Goal: Task Accomplishment & Management: Manage account settings

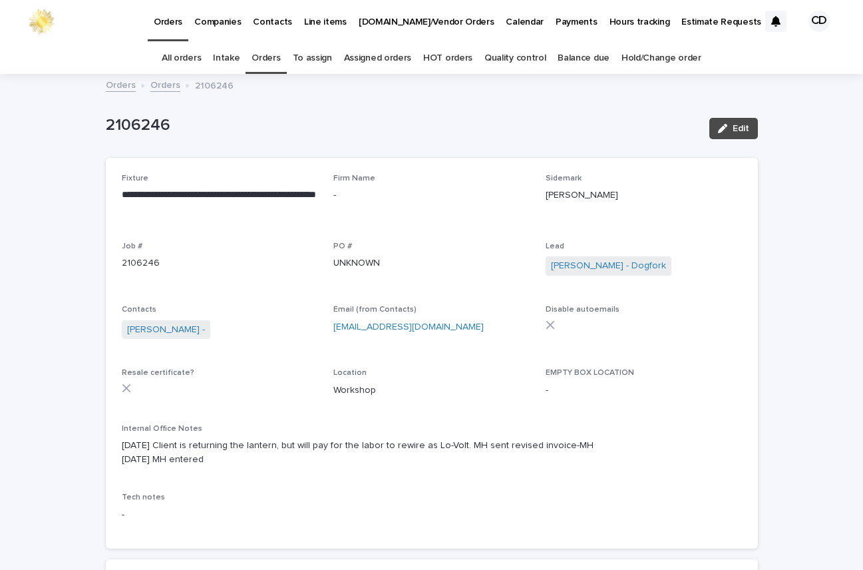
scroll to position [43, 0]
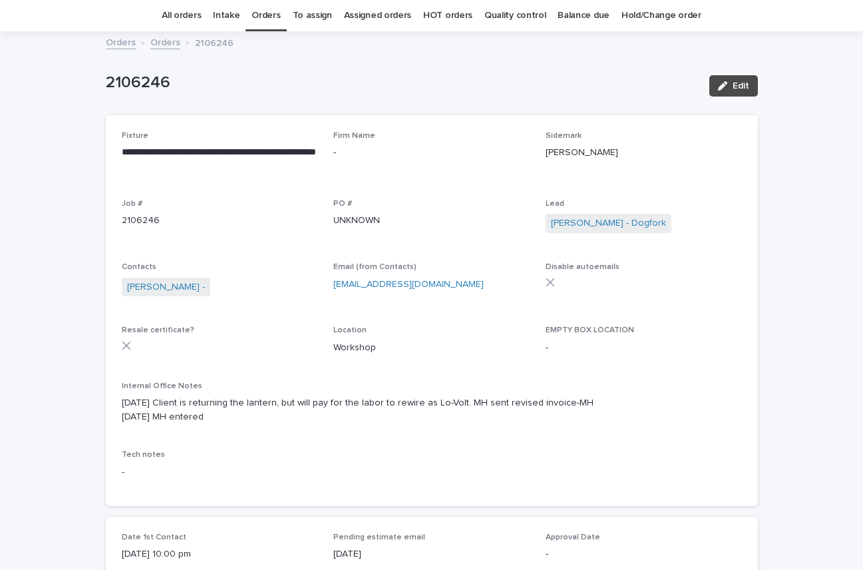
click at [266, 13] on link "Orders" at bounding box center [266, 15] width 29 height 31
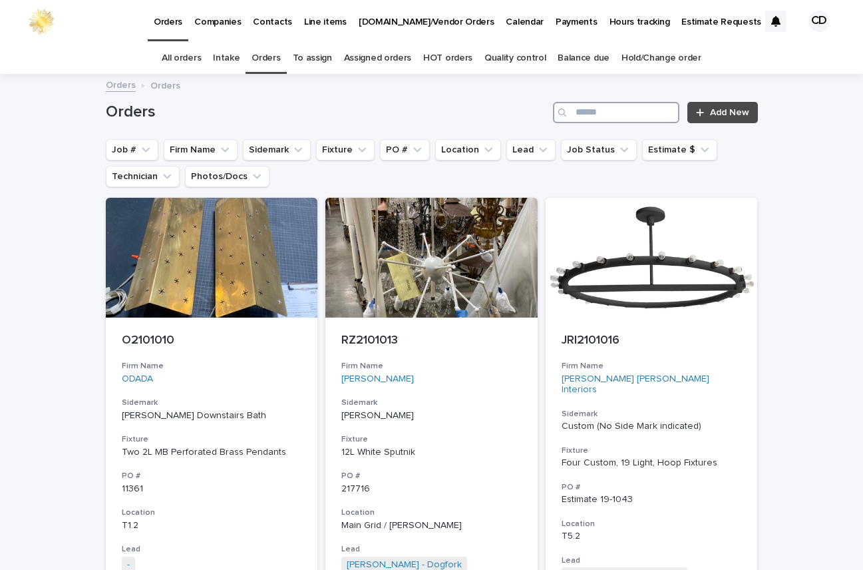
click at [630, 111] on input "Search" at bounding box center [616, 112] width 126 height 21
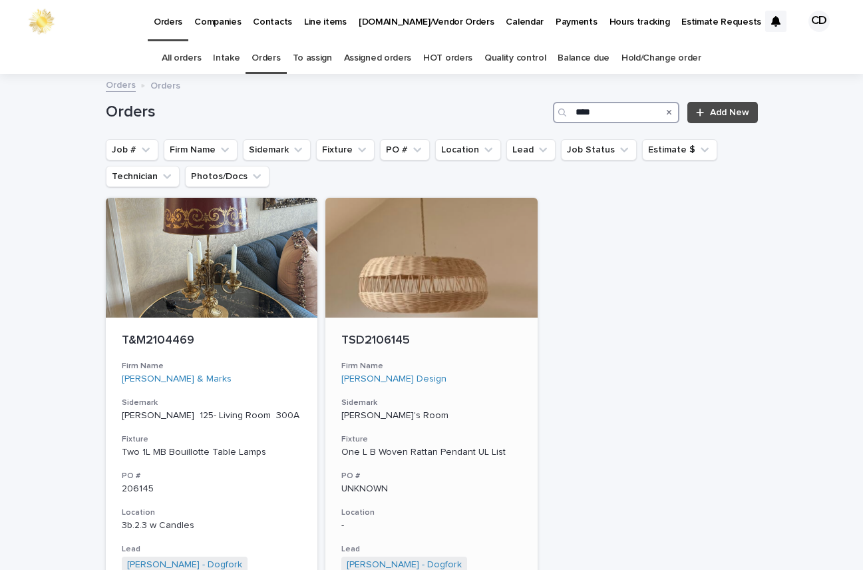
type input "****"
click at [443, 349] on div "TSD2106145 Firm Name Tracy Simmons Design Sidemark ETHEL Lucy's Room Fixture On…" at bounding box center [431, 507] width 212 height 381
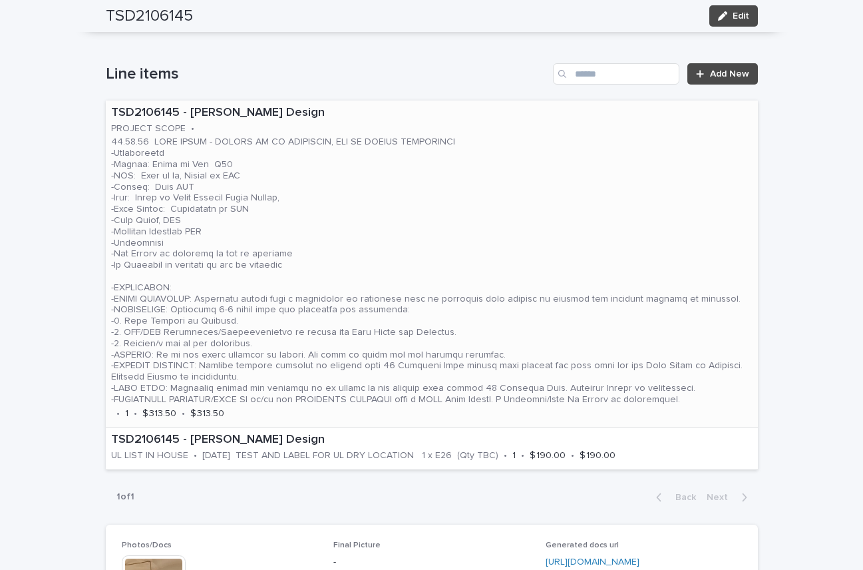
scroll to position [747, 0]
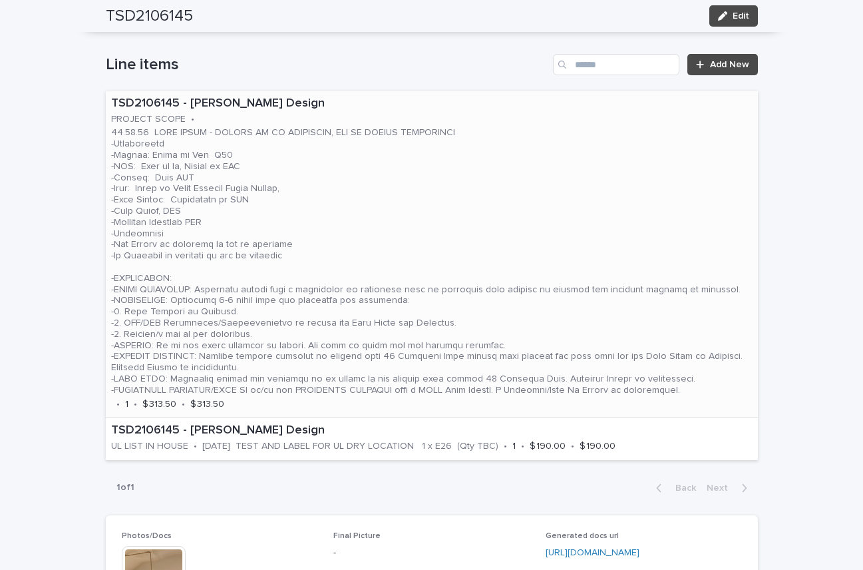
click at [414, 194] on p at bounding box center [432, 261] width 642 height 268
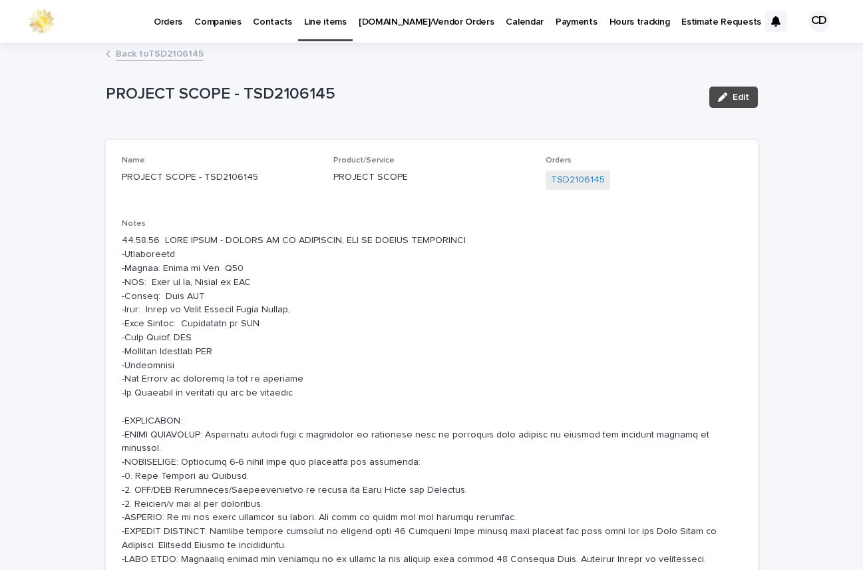
click at [180, 53] on link "Back to TSD2106145" at bounding box center [160, 52] width 88 height 15
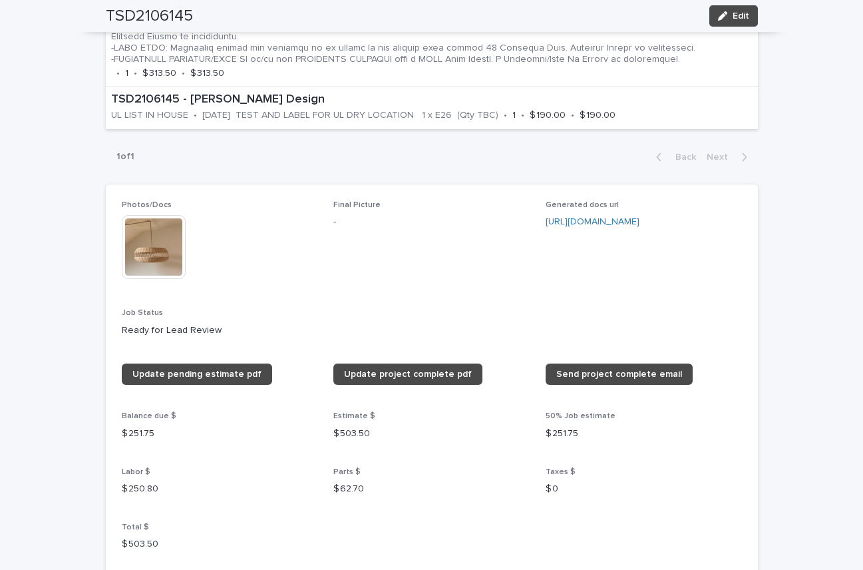
scroll to position [1093, 0]
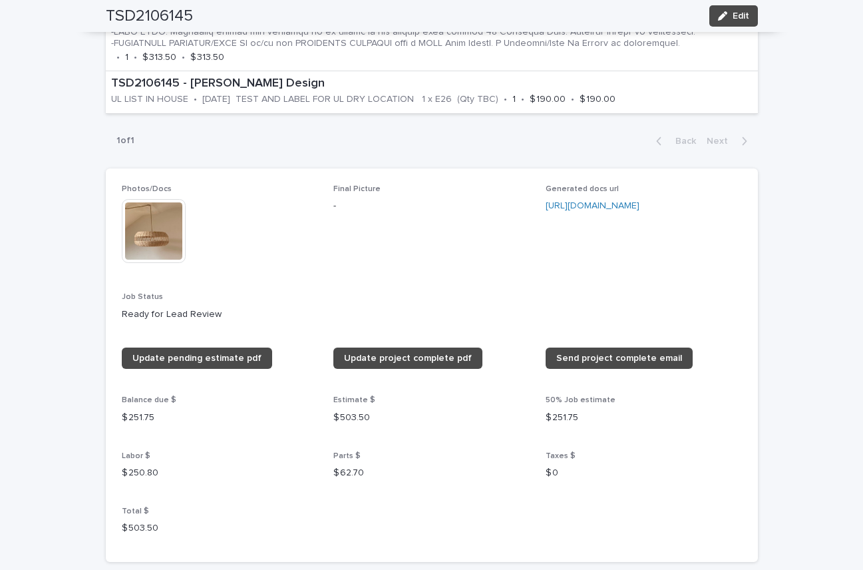
click at [150, 231] on img at bounding box center [154, 231] width 64 height 64
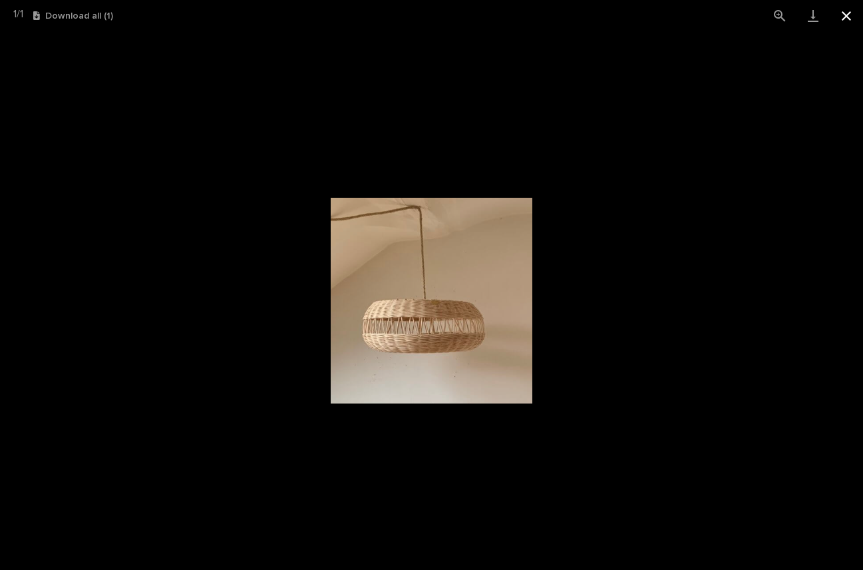
click at [847, 15] on button "Close gallery" at bounding box center [846, 15] width 33 height 31
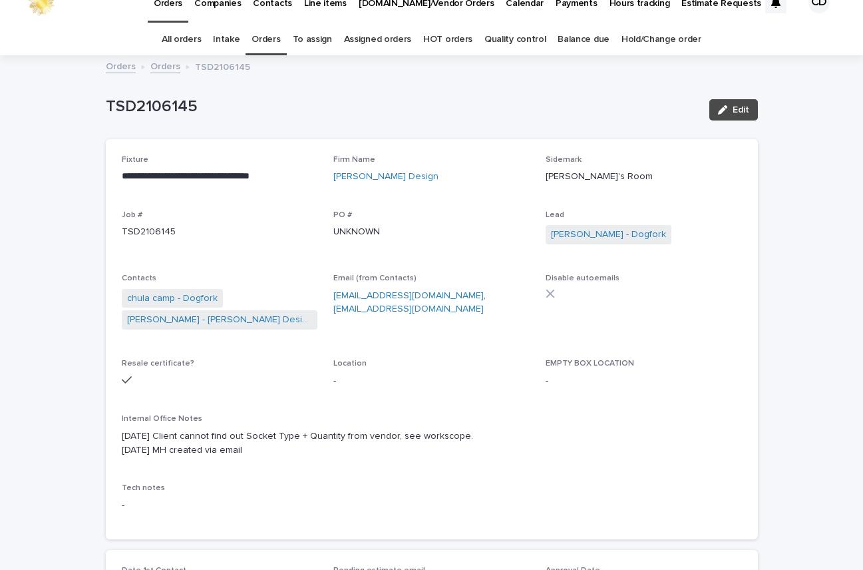
scroll to position [0, 0]
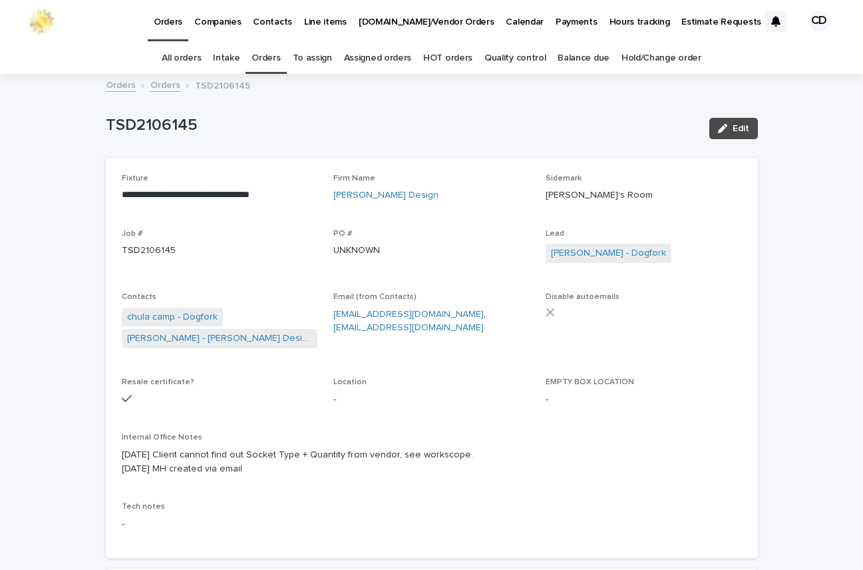
click at [268, 56] on link "Orders" at bounding box center [266, 58] width 29 height 31
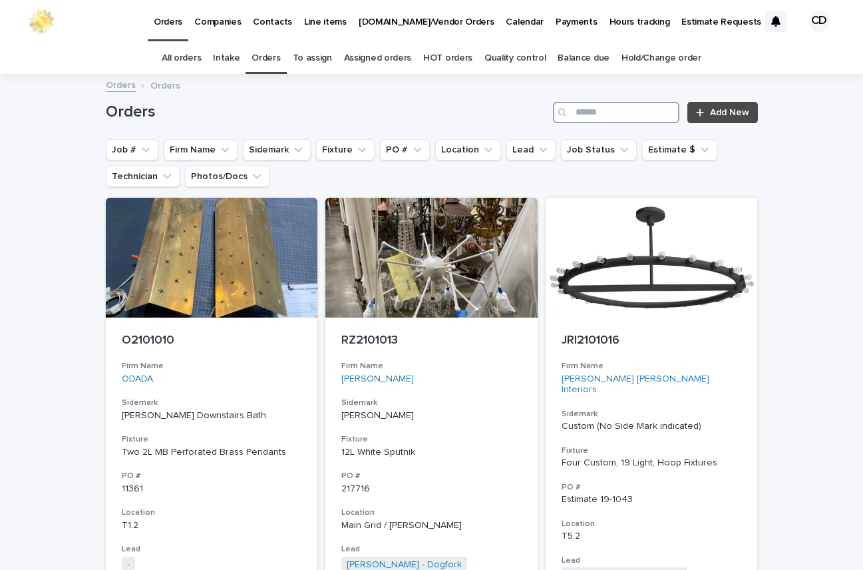
click at [629, 113] on input "Search" at bounding box center [616, 112] width 126 height 21
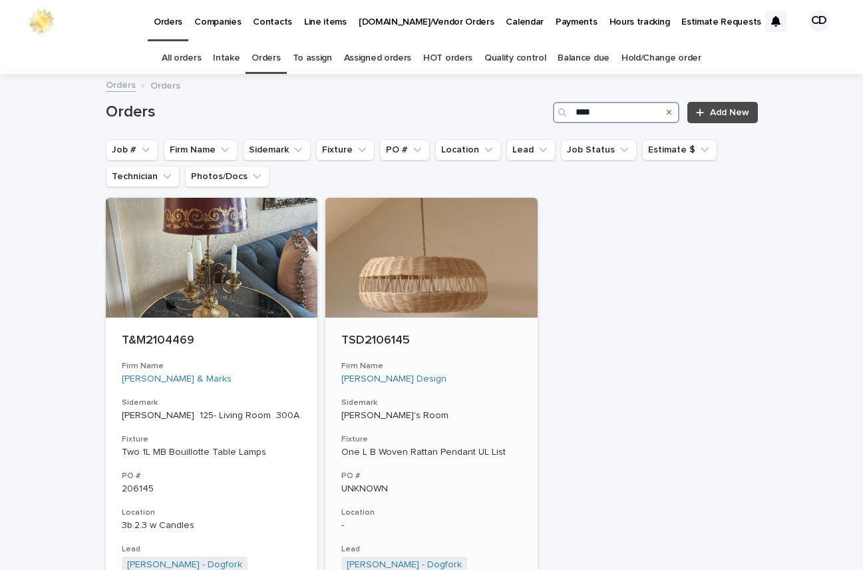
type input "****"
click at [499, 381] on div "Tracy Simmons Design" at bounding box center [431, 378] width 180 height 11
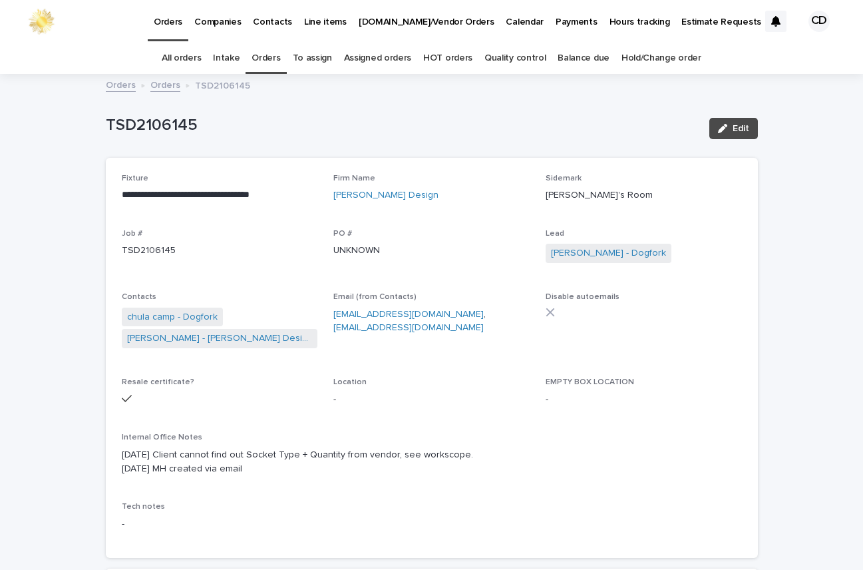
click at [265, 56] on link "Orders" at bounding box center [266, 58] width 29 height 31
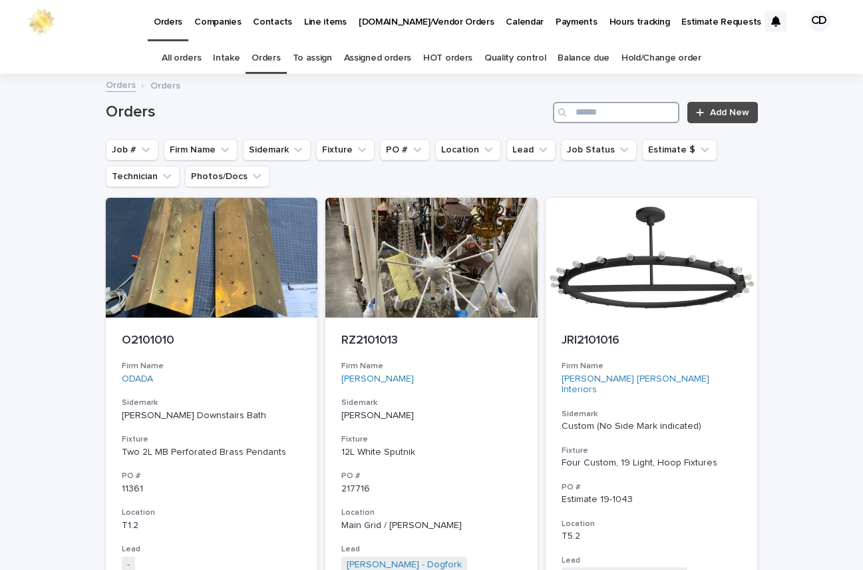
click at [630, 111] on input "Search" at bounding box center [616, 112] width 126 height 21
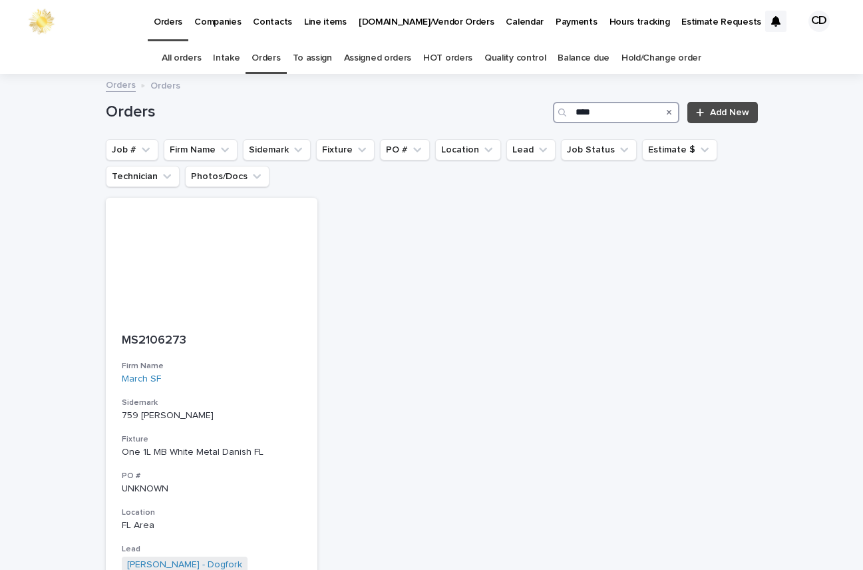
type input "****"
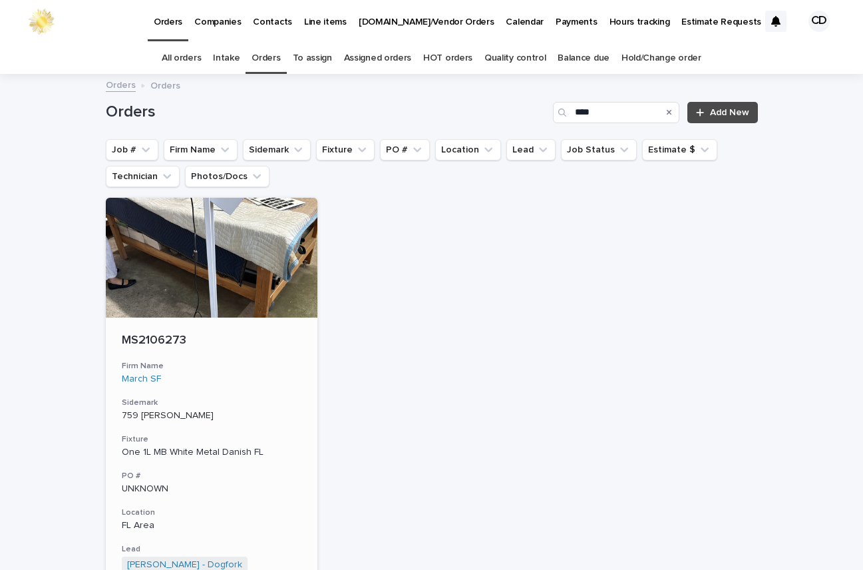
click at [249, 373] on div "March SF" at bounding box center [212, 378] width 180 height 11
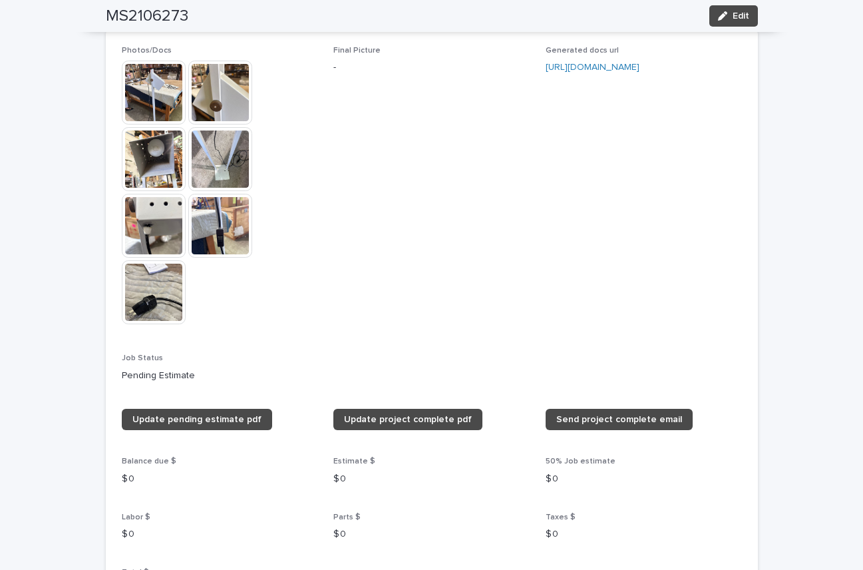
scroll to position [1145, 0]
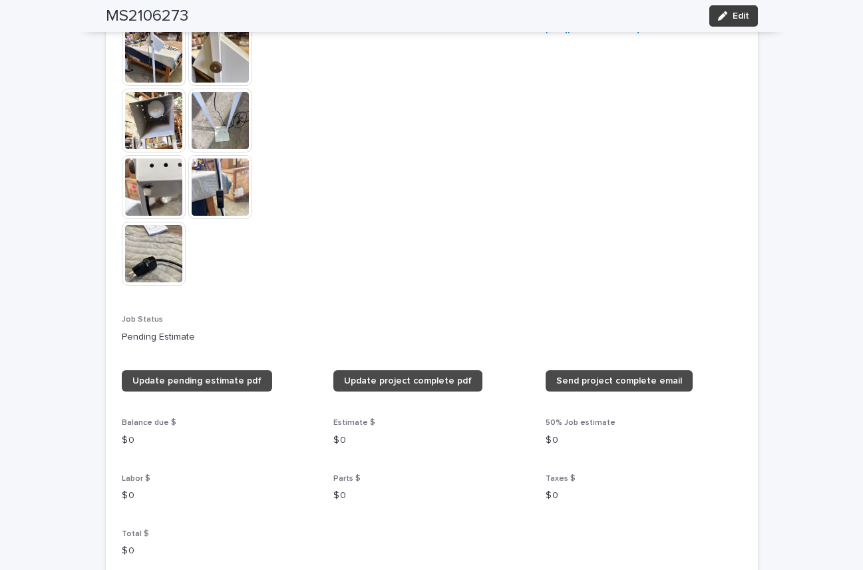
click at [737, 15] on span "Edit" at bounding box center [741, 15] width 17 height 9
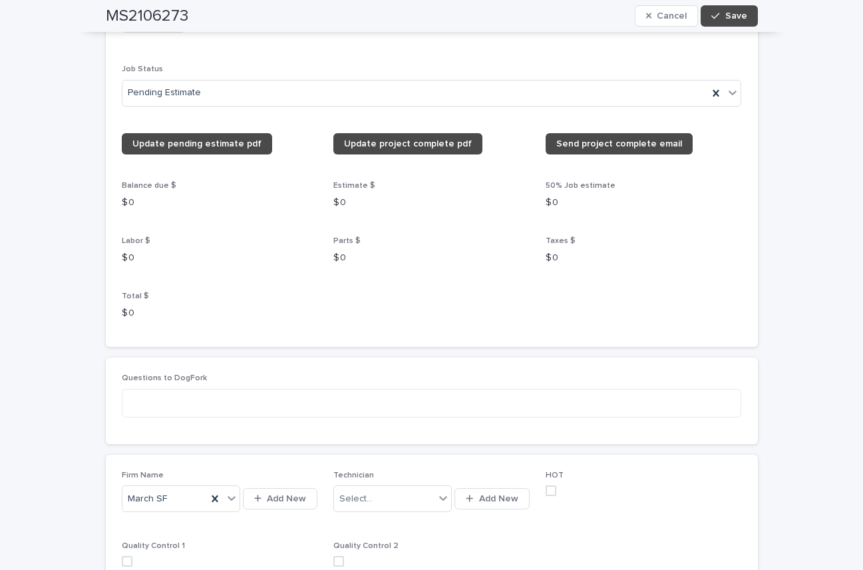
scroll to position [1650, 0]
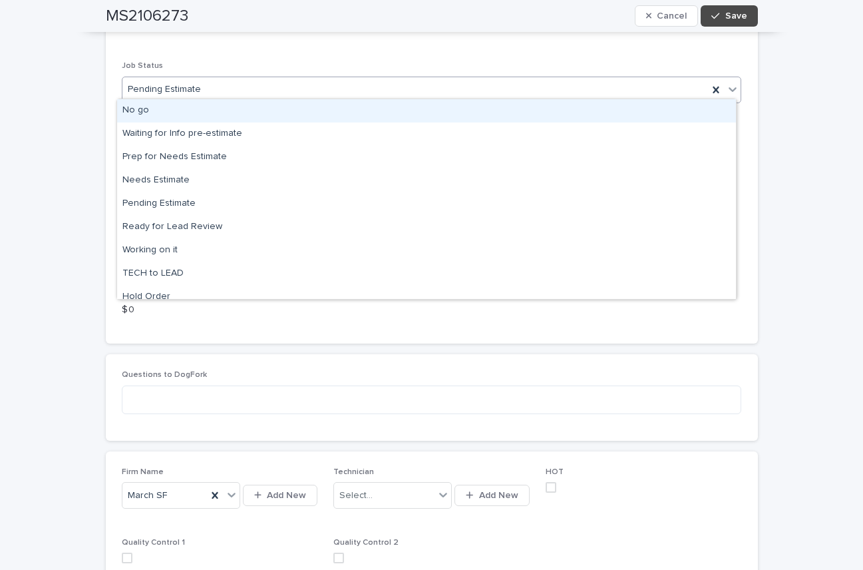
drag, startPoint x: 729, startPoint y: 83, endPoint x: 600, endPoint y: 81, distance: 129.1
click at [600, 81] on div "Pending Estimate" at bounding box center [415, 90] width 586 height 22
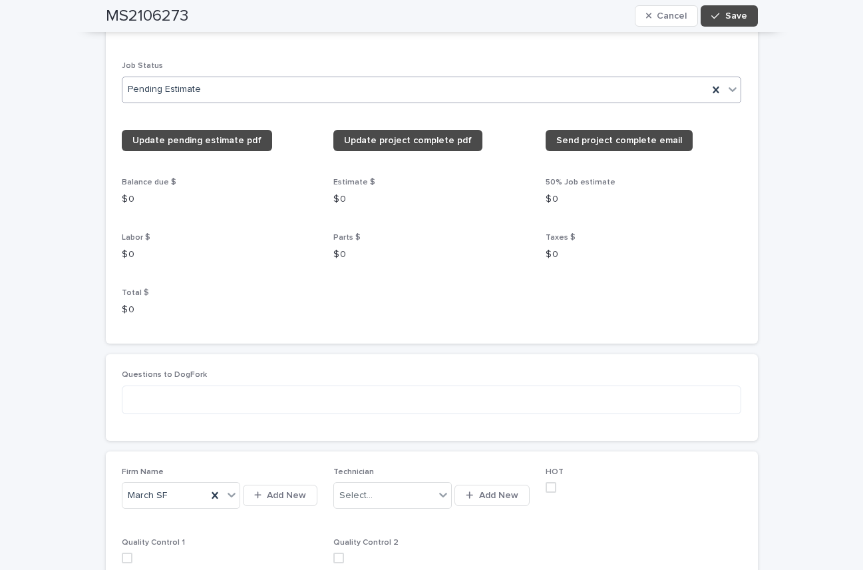
click at [727, 85] on icon at bounding box center [732, 89] width 13 height 13
click at [726, 83] on icon at bounding box center [732, 89] width 13 height 13
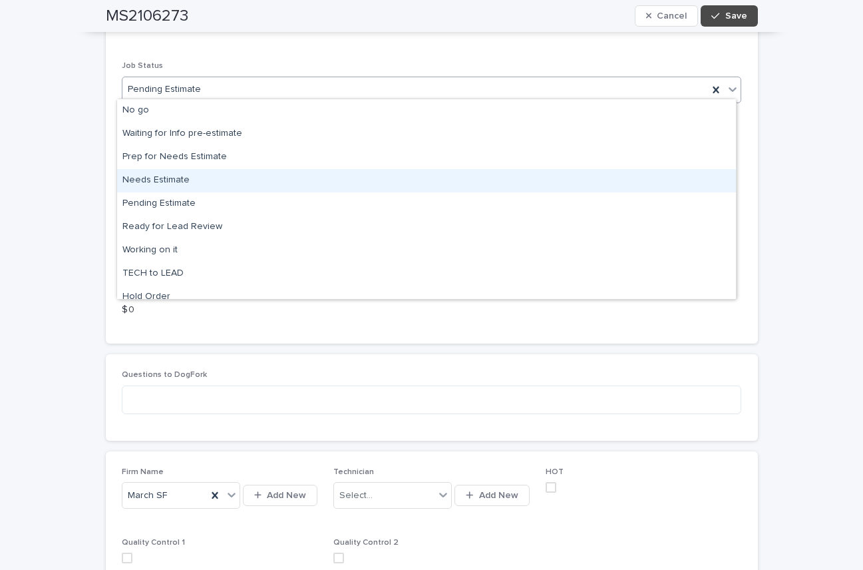
click at [172, 177] on div "Needs Estimate" at bounding box center [426, 180] width 619 height 23
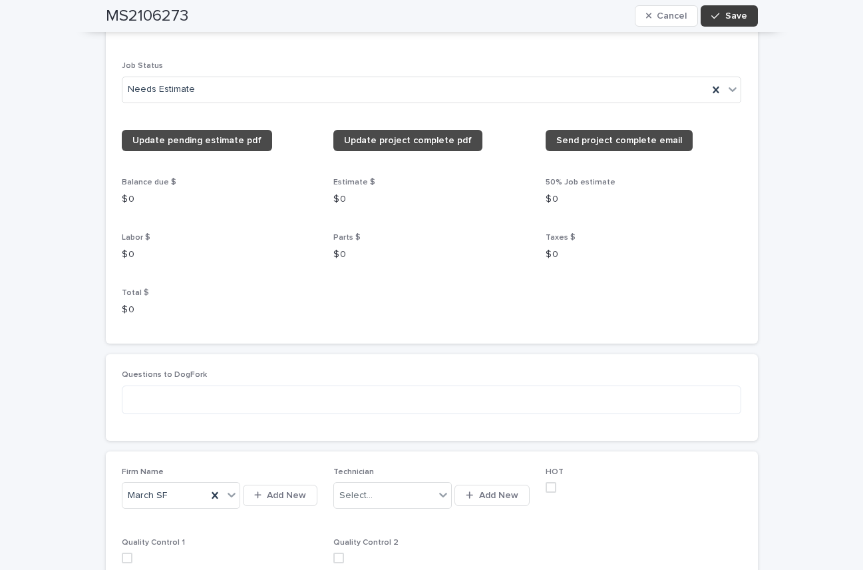
click at [732, 15] on span "Save" at bounding box center [736, 15] width 22 height 9
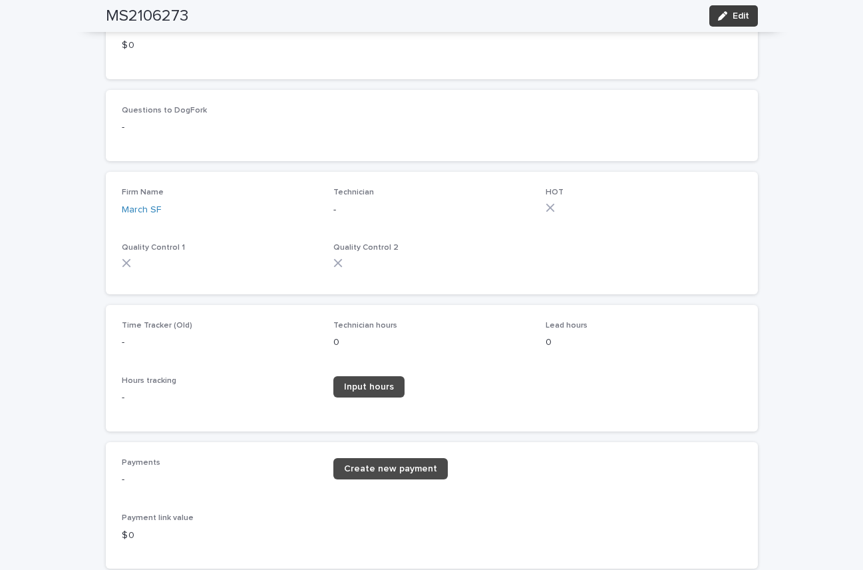
click at [734, 15] on span "Edit" at bounding box center [741, 15] width 17 height 9
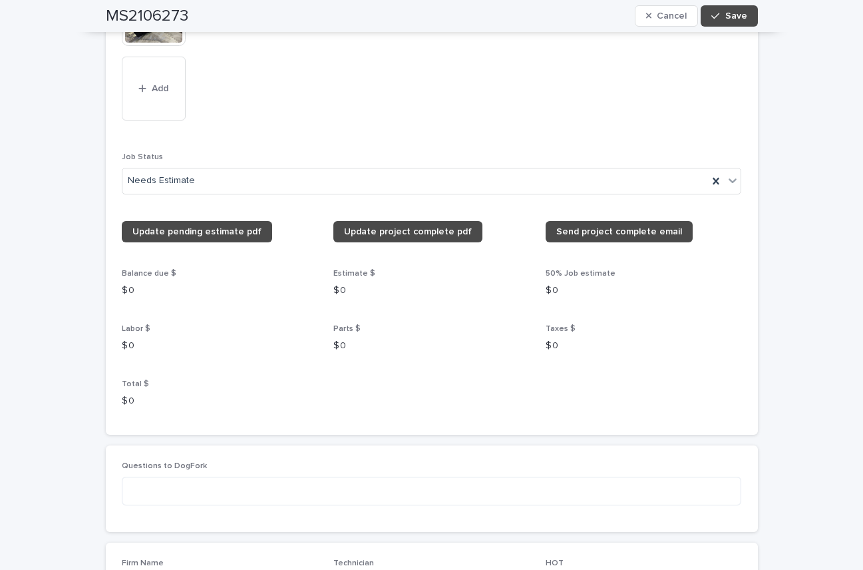
scroll to position [1573, 0]
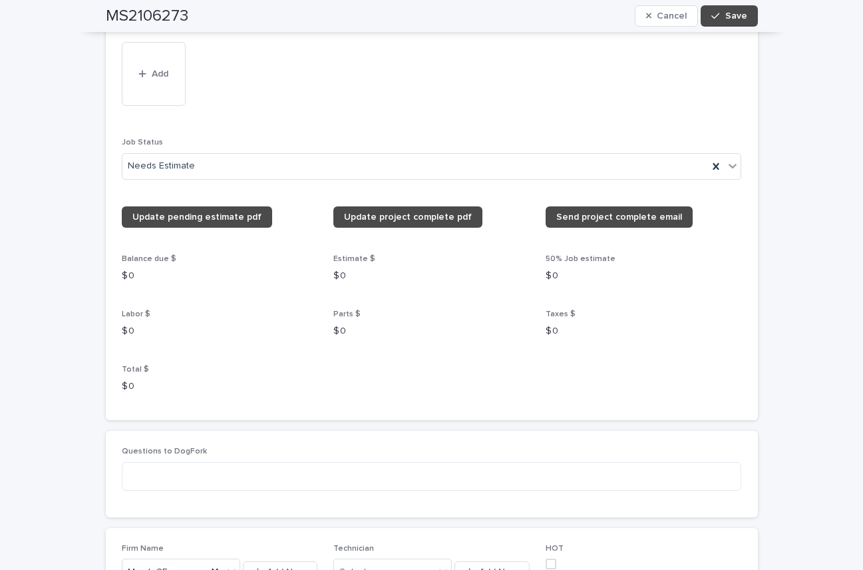
click at [168, 279] on div "Balance due $ $ 0" at bounding box center [220, 273] width 196 height 39
click at [174, 276] on p "$ 0" at bounding box center [220, 276] width 196 height 14
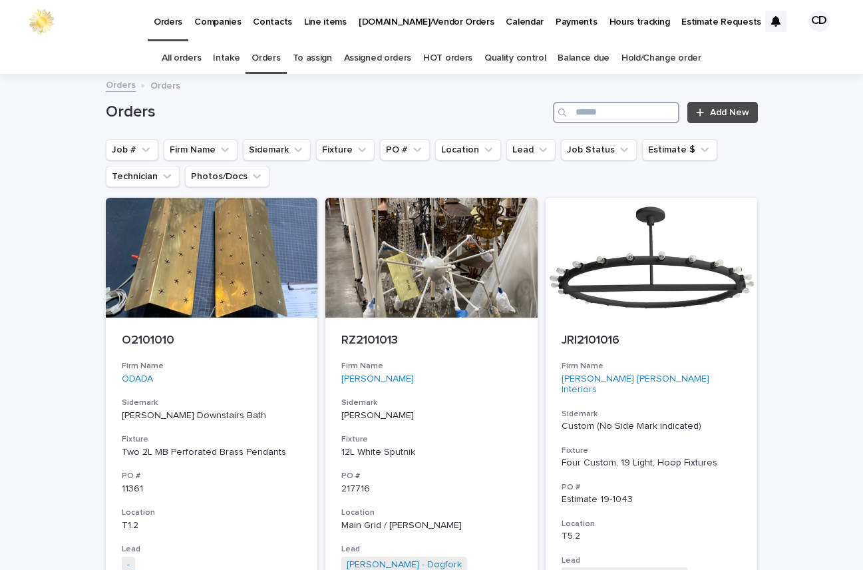
click at [649, 114] on input "Search" at bounding box center [616, 112] width 126 height 21
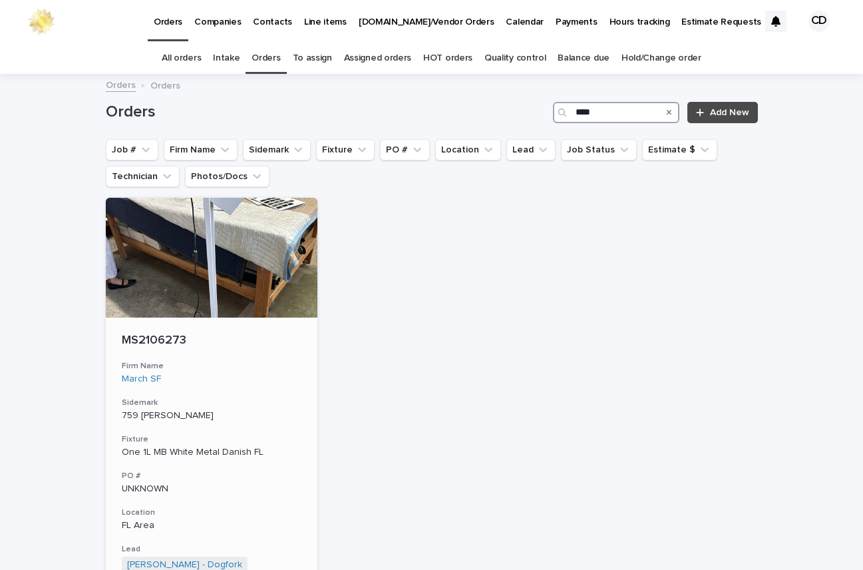
type input "****"
click at [275, 417] on p "759 [PERSON_NAME]" at bounding box center [212, 415] width 180 height 11
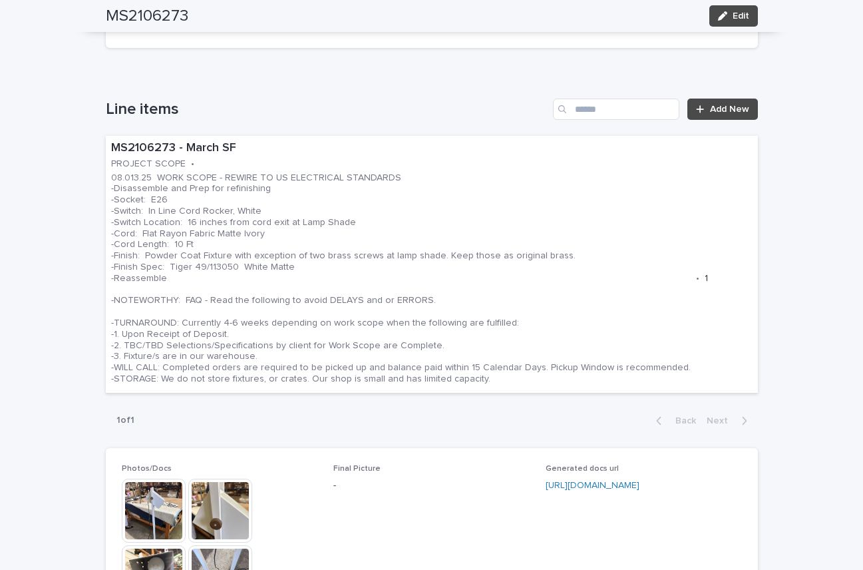
scroll to position [691, 0]
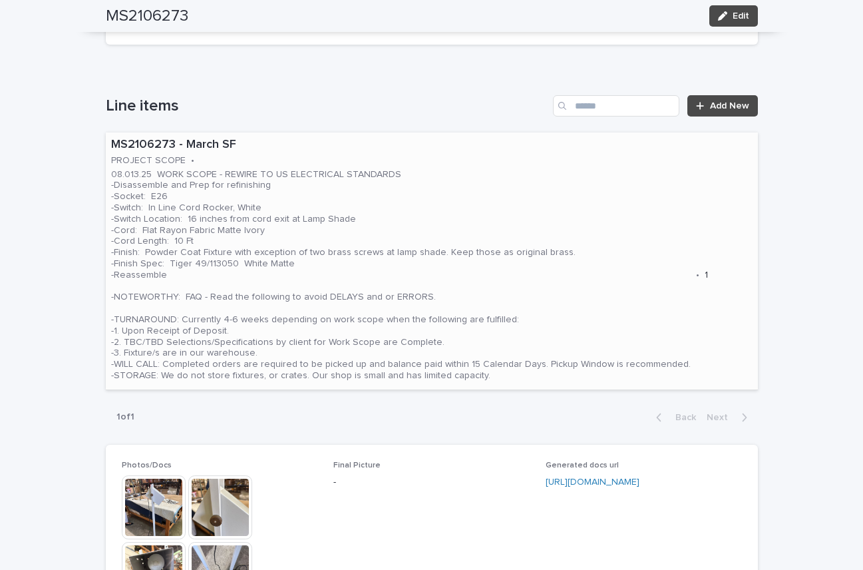
click at [544, 206] on p "08.013.25 WORK SCOPE - REWIRE TO US ELECTRICAL STANDARDS -Disassemble and Prep …" at bounding box center [401, 275] width 580 height 212
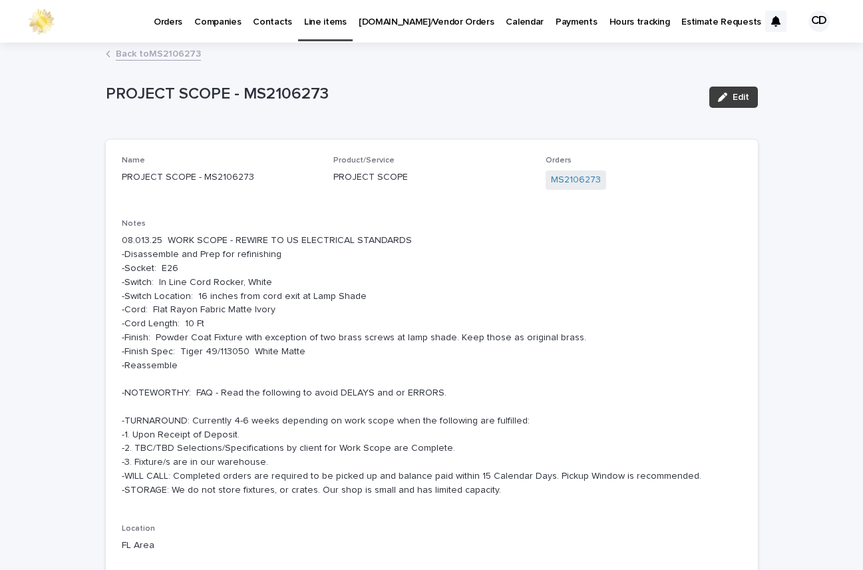
drag, startPoint x: 732, startPoint y: 93, endPoint x: 717, endPoint y: 98, distance: 16.4
click at [718, 98] on icon "button" at bounding box center [722, 97] width 9 height 9
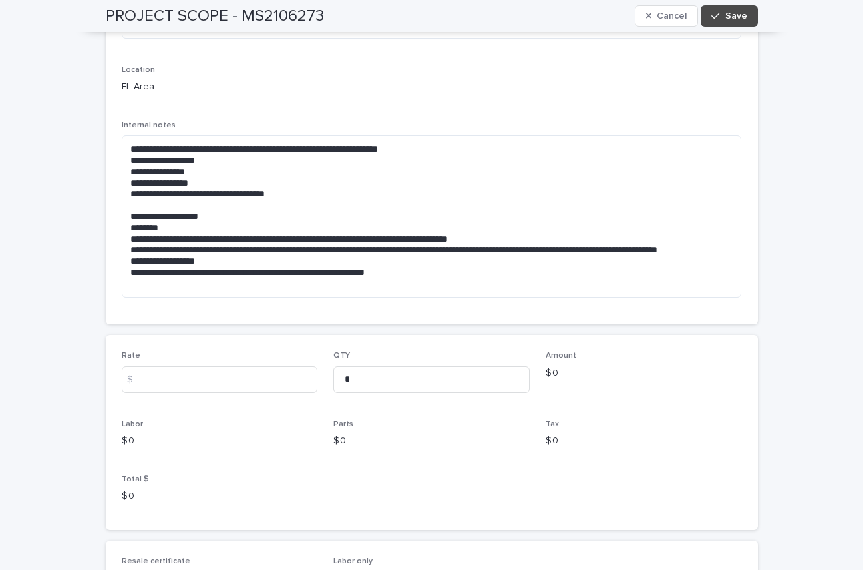
scroll to position [457, 0]
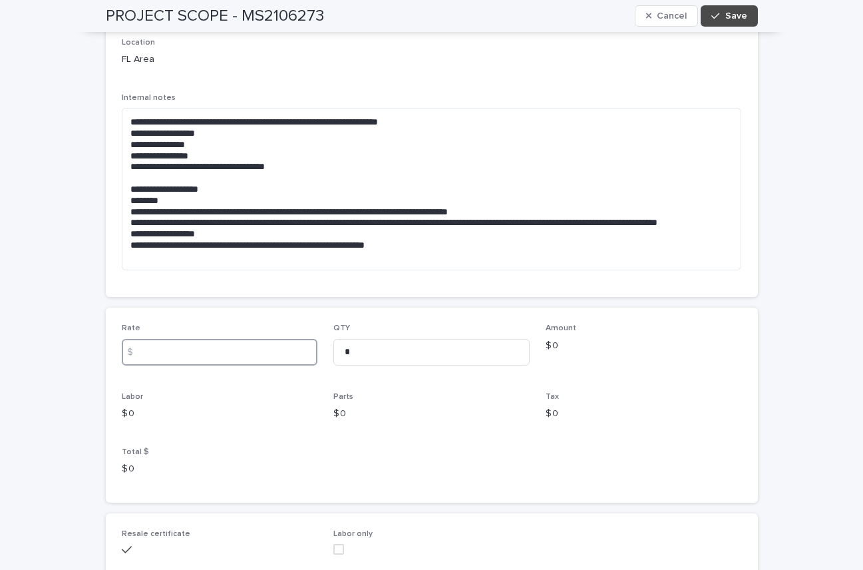
click at [196, 357] on input at bounding box center [220, 352] width 196 height 27
type input "******"
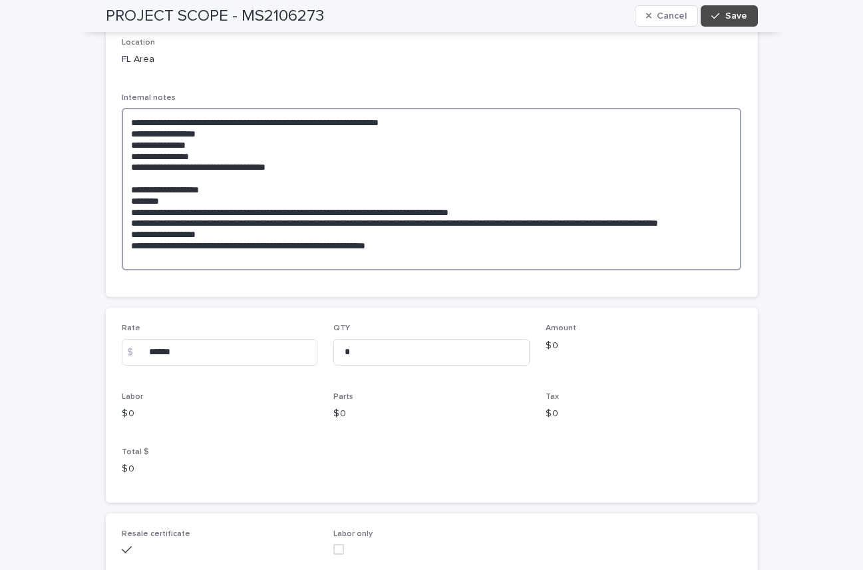
click at [208, 155] on textarea "**********" at bounding box center [432, 189] width 620 height 162
type textarea "**********"
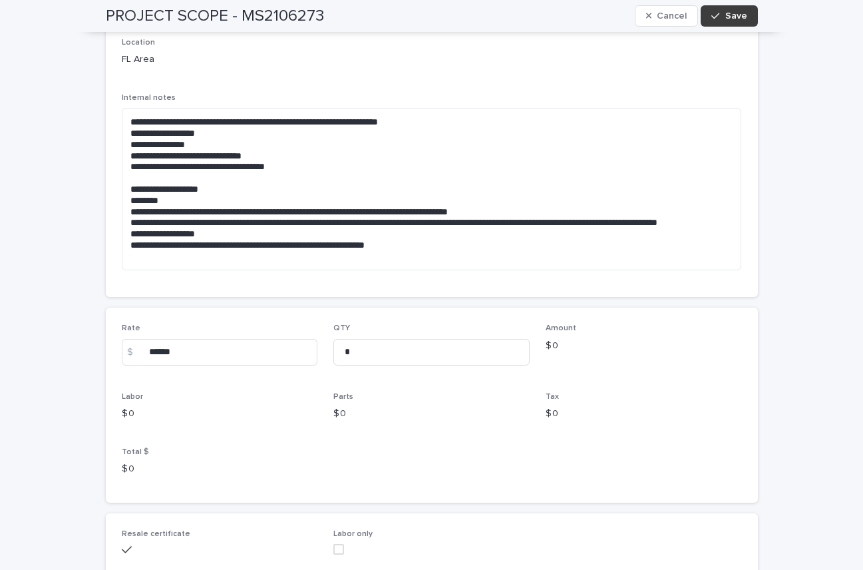
click at [738, 14] on span "Save" at bounding box center [736, 15] width 22 height 9
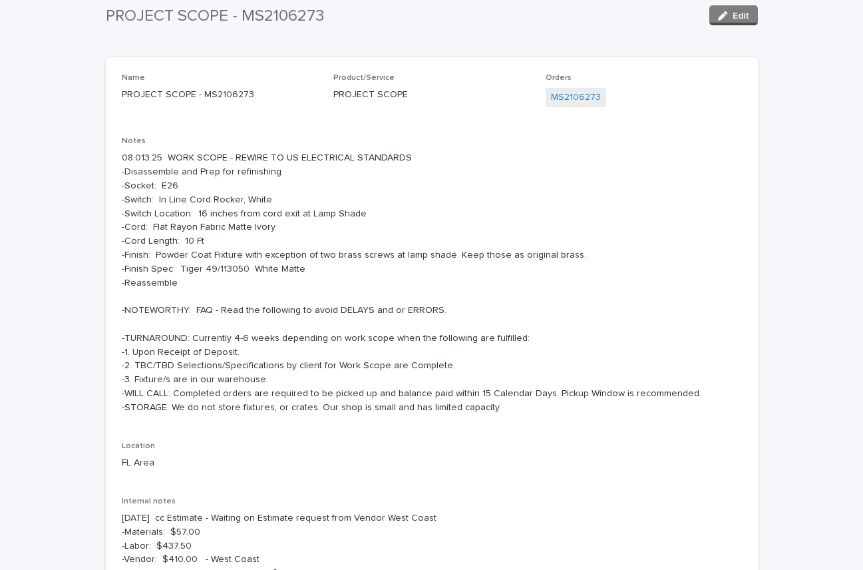
scroll to position [0, 0]
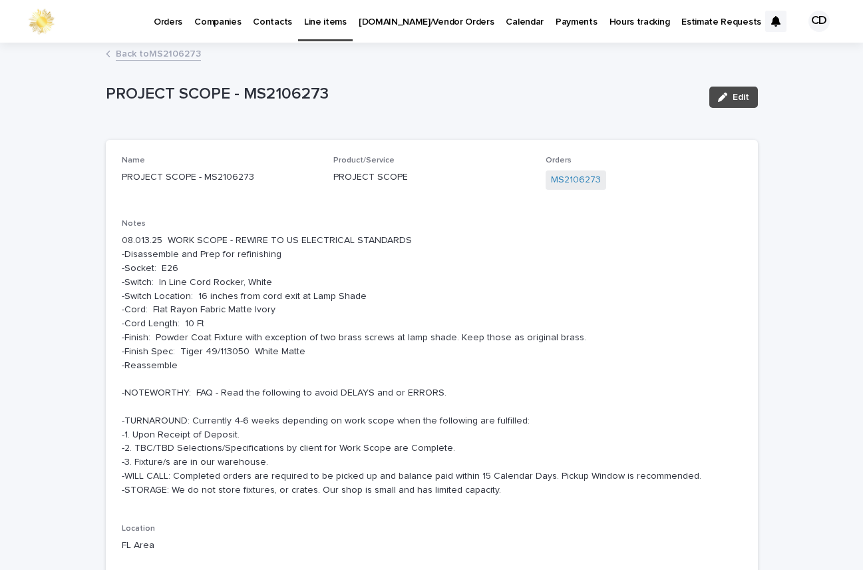
click at [176, 53] on link "Back to MS2106273" at bounding box center [158, 52] width 85 height 15
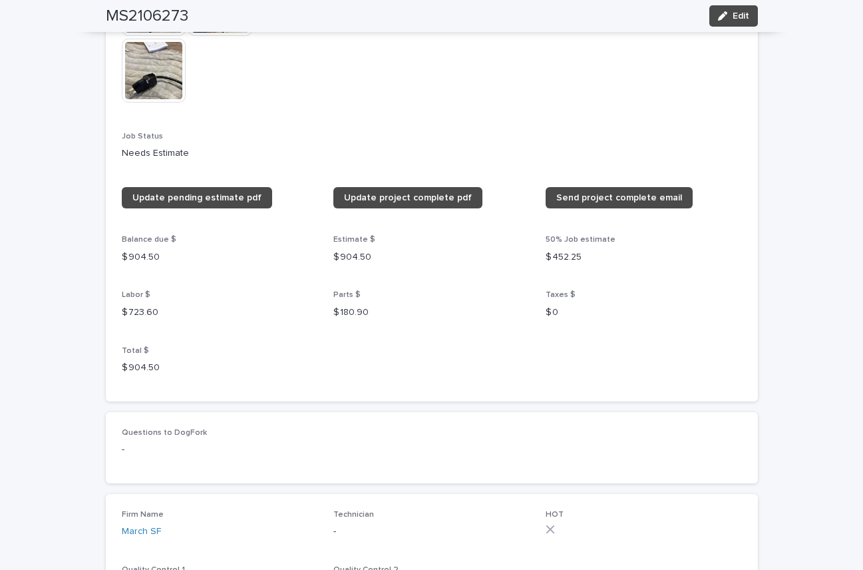
scroll to position [1348, 0]
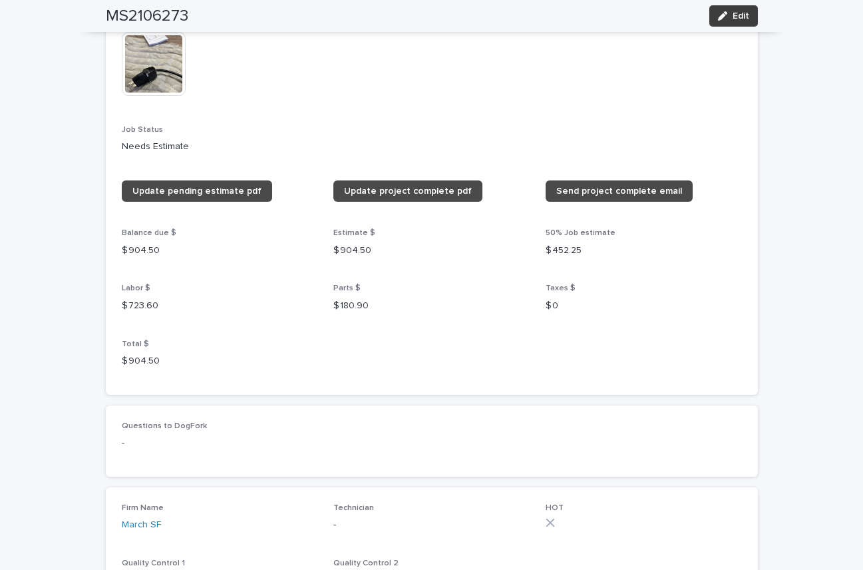
click at [735, 12] on span "Edit" at bounding box center [741, 15] width 17 height 9
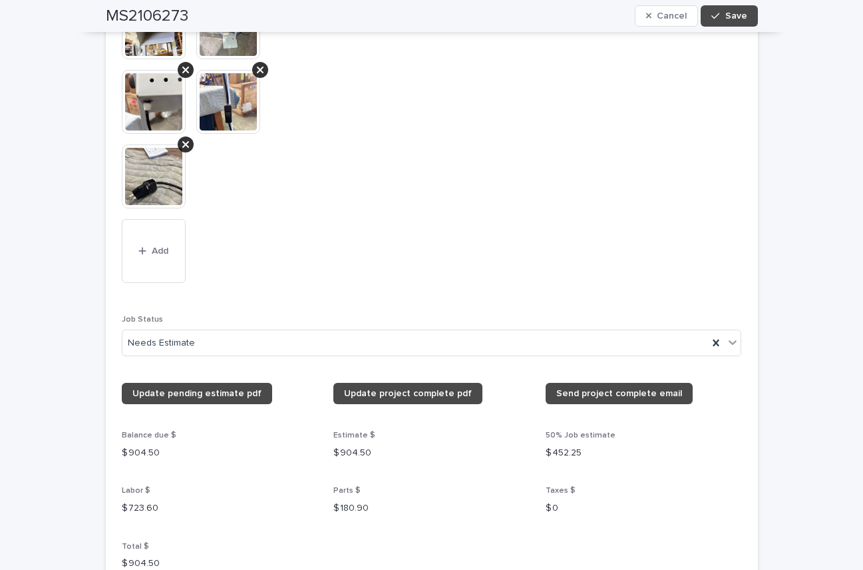
scroll to position [1412, 0]
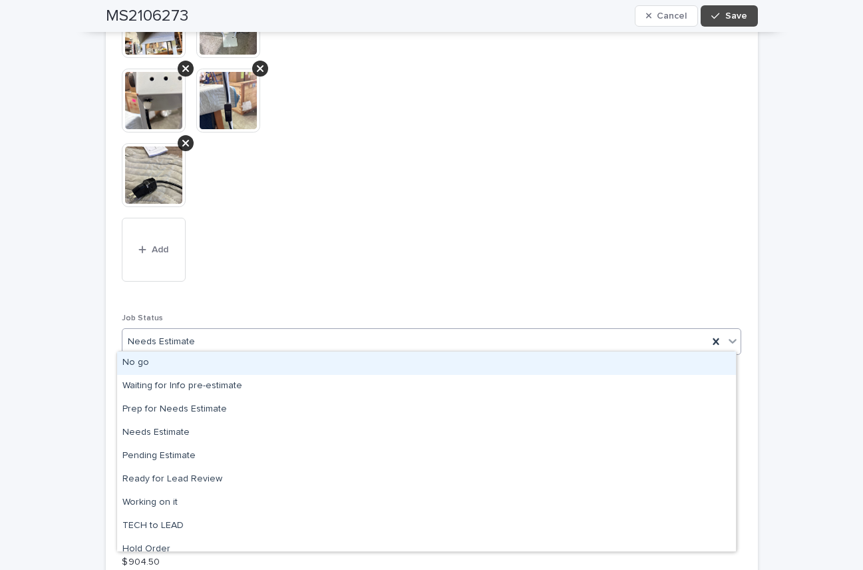
click at [729, 335] on icon at bounding box center [732, 340] width 13 height 13
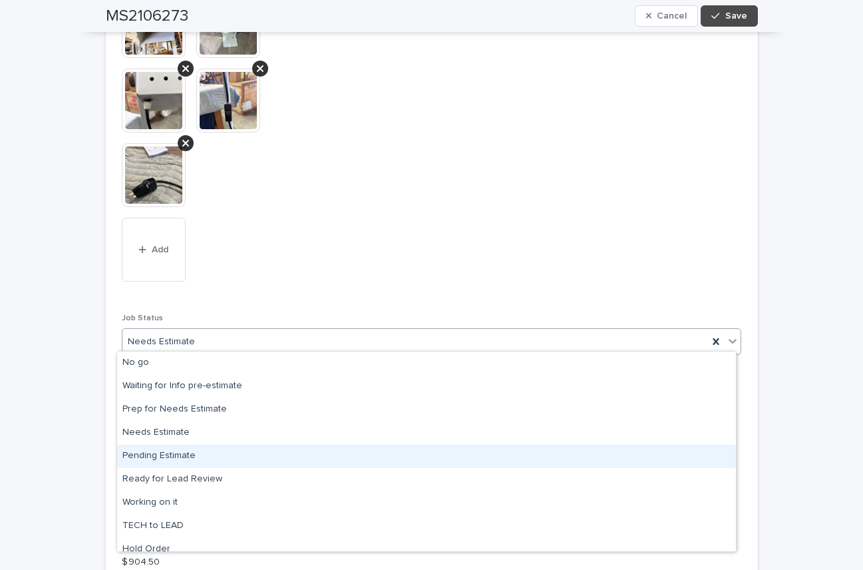
click at [187, 453] on div "Pending Estimate" at bounding box center [426, 456] width 619 height 23
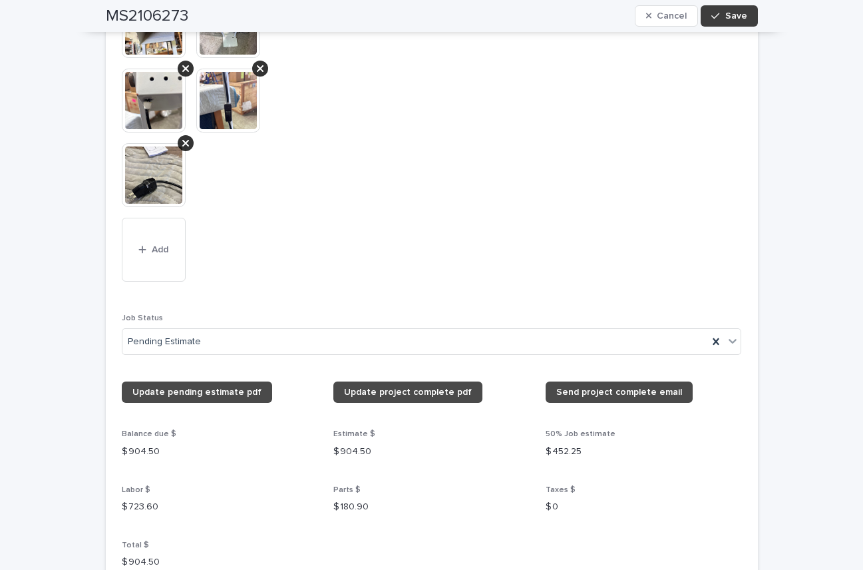
click at [731, 15] on span "Save" at bounding box center [736, 15] width 22 height 9
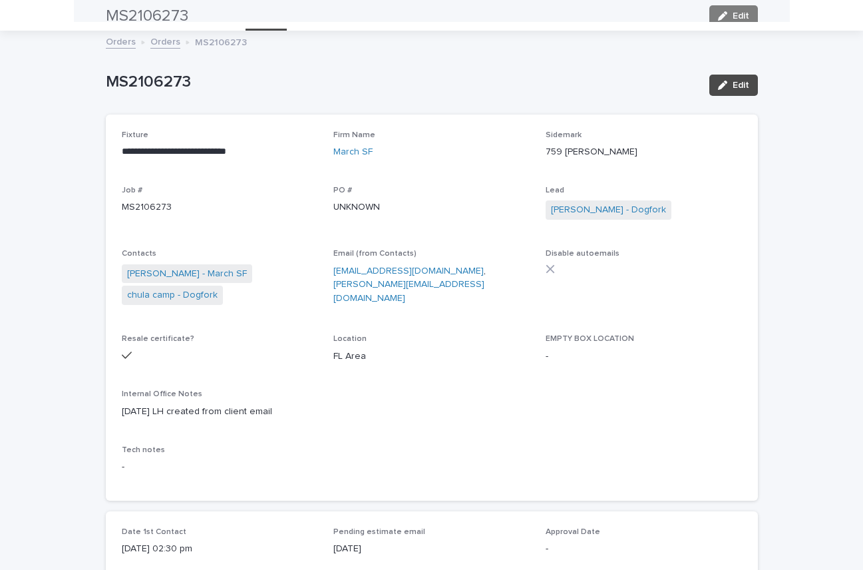
scroll to position [0, 0]
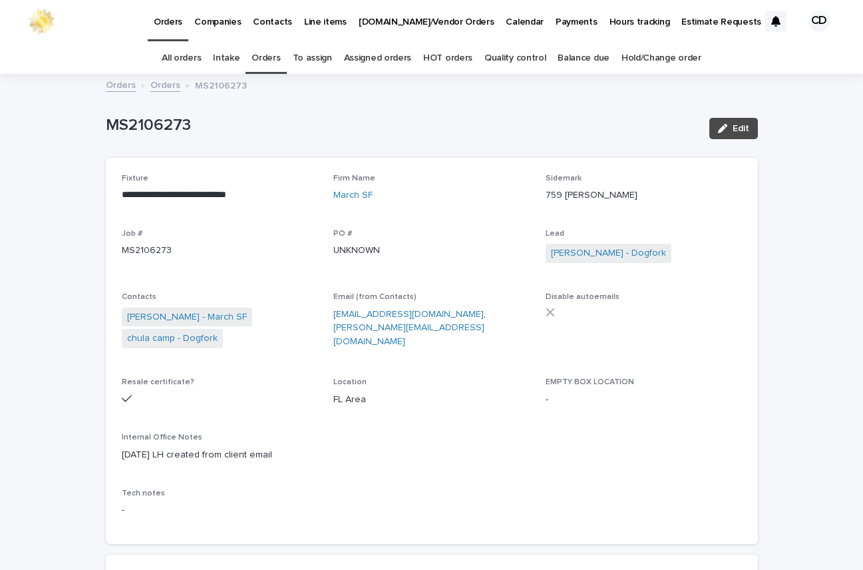
click at [265, 57] on link "Orders" at bounding box center [266, 58] width 29 height 31
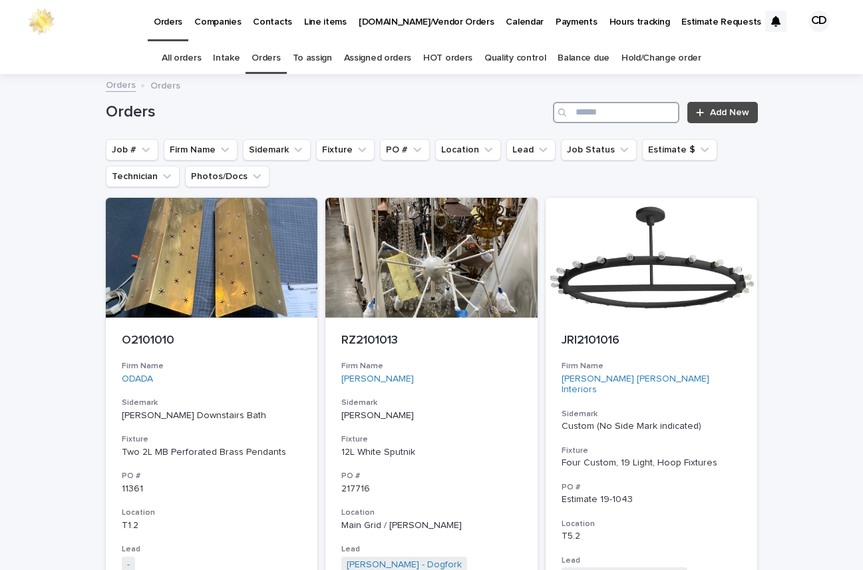
click at [619, 111] on input "Search" at bounding box center [616, 112] width 126 height 21
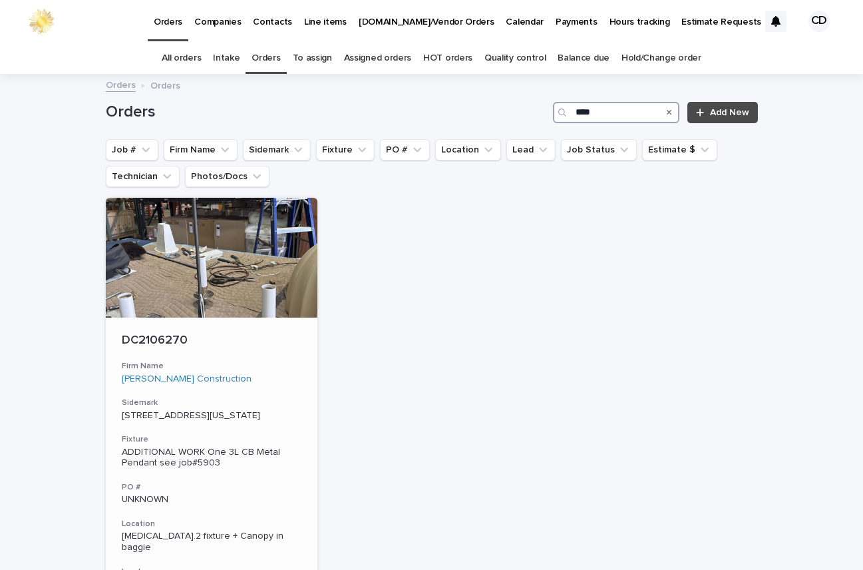
type input "****"
click at [249, 362] on h3 "Firm Name" at bounding box center [212, 366] width 180 height 11
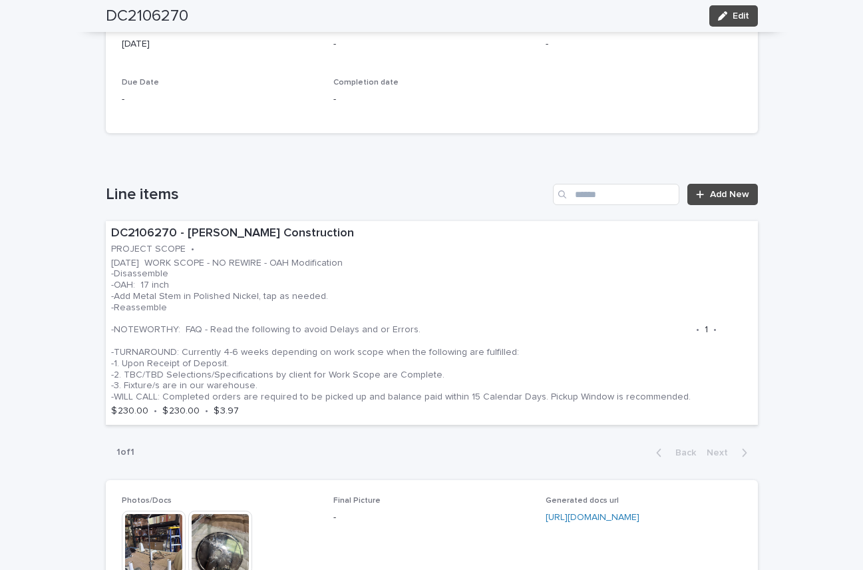
scroll to position [648, 0]
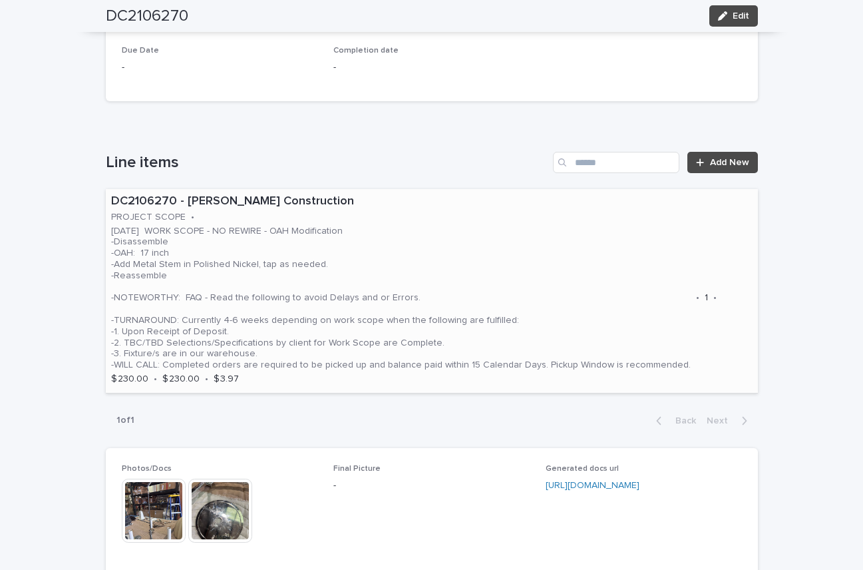
click at [525, 253] on p "[DATE] WORK SCOPE - NO REWIRE - OAH Modification -Disassemble -OAH: 17 inch -Ad…" at bounding box center [401, 298] width 580 height 145
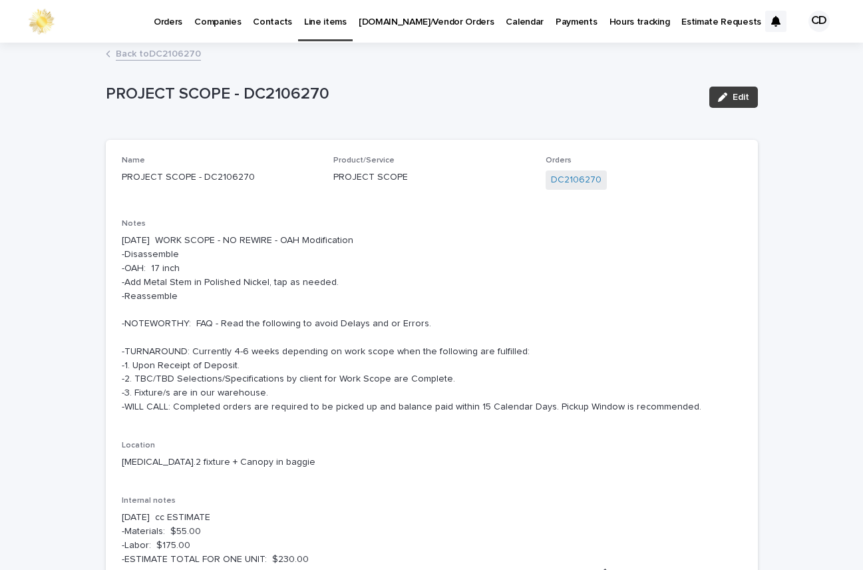
click at [737, 89] on button "Edit" at bounding box center [733, 97] width 49 height 21
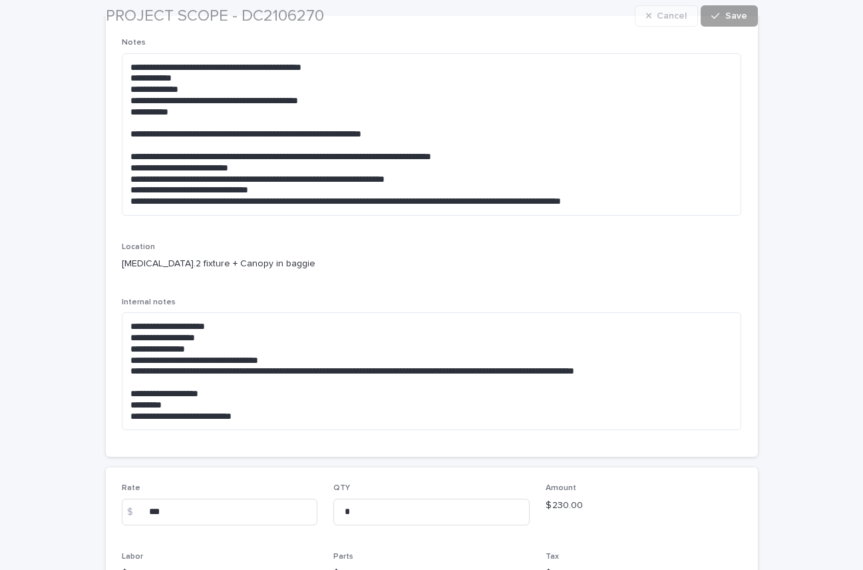
scroll to position [203, 0]
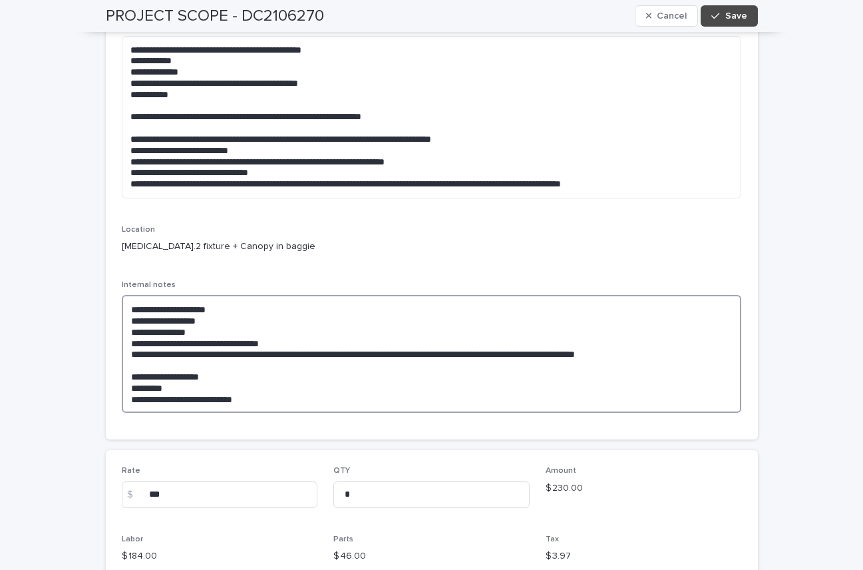
drag, startPoint x: 158, startPoint y: 349, endPoint x: 194, endPoint y: 355, distance: 36.4
click at [159, 349] on textarea "**********" at bounding box center [432, 354] width 620 height 118
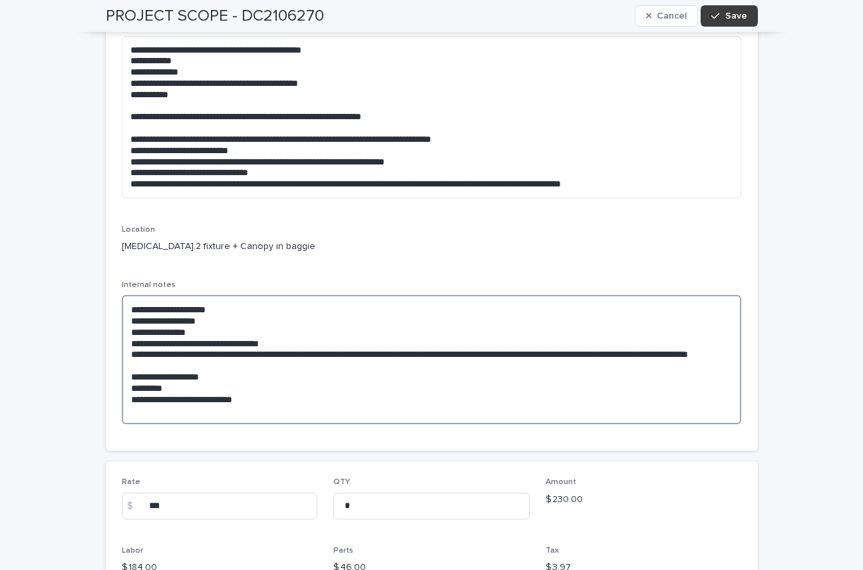
type textarea "**********"
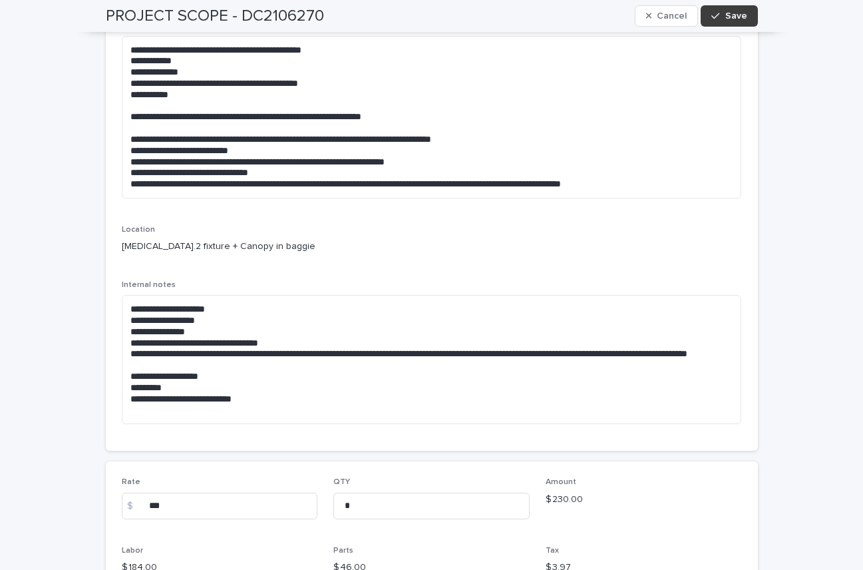
click at [741, 17] on span "Save" at bounding box center [736, 15] width 22 height 9
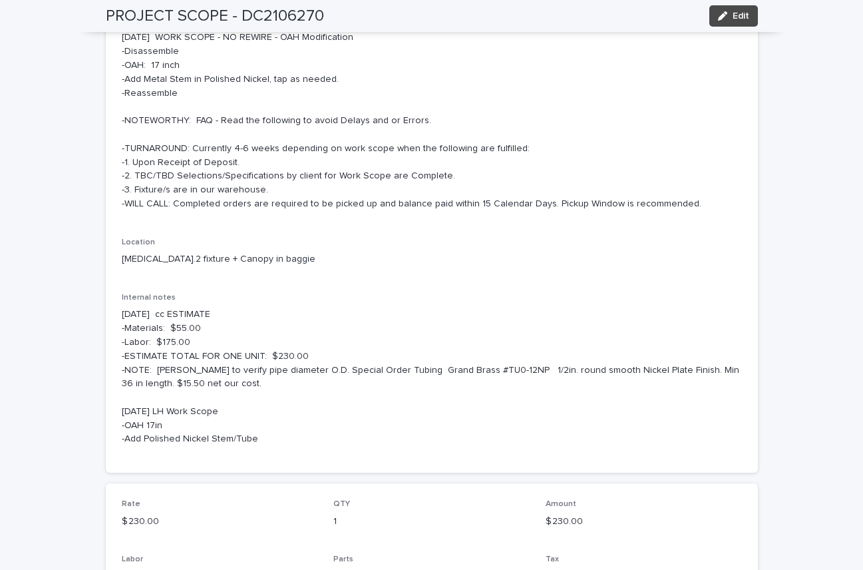
scroll to position [207, 0]
